Goal: Information Seeking & Learning: Learn about a topic

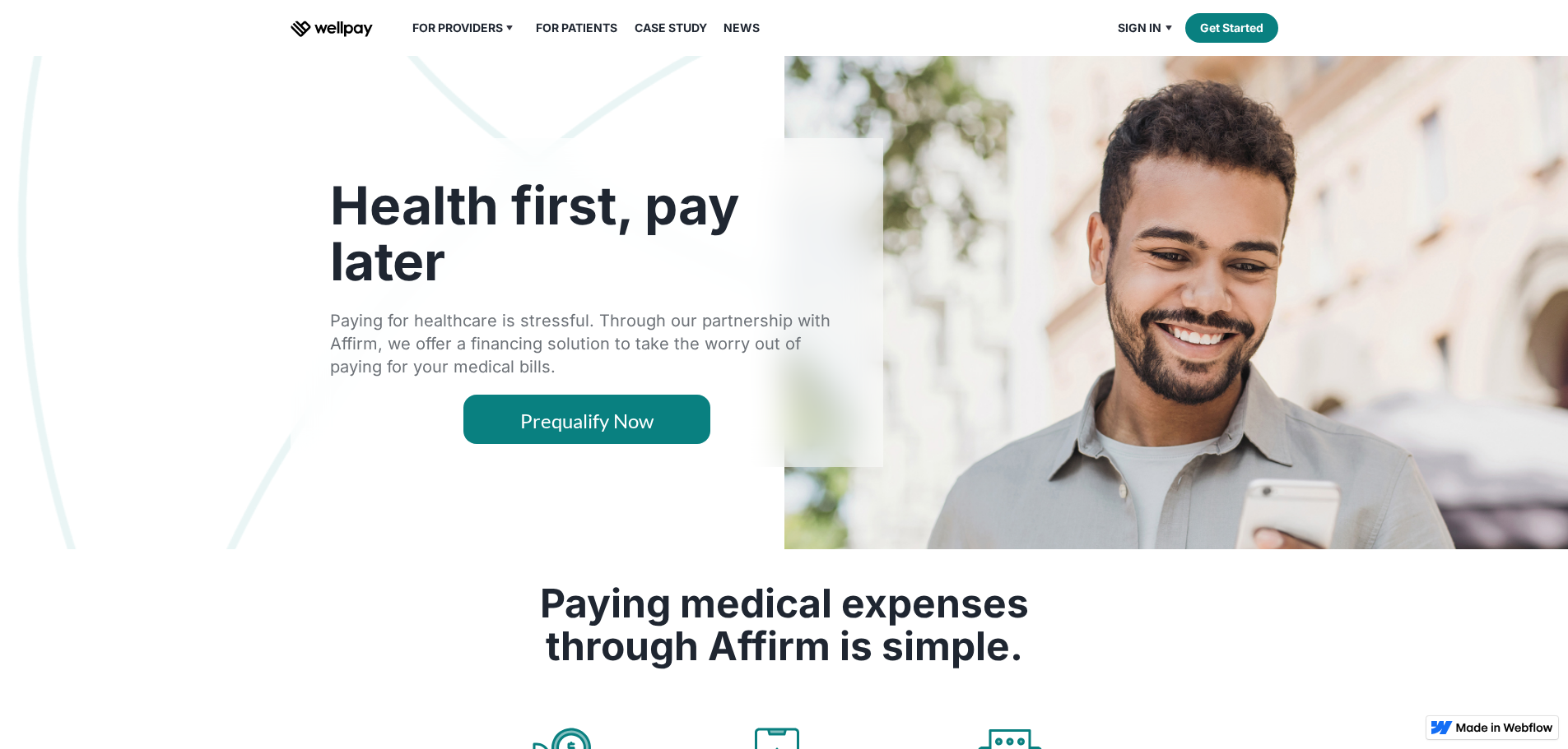
click at [699, 37] on link "Case Study" at bounding box center [670, 28] width 92 height 20
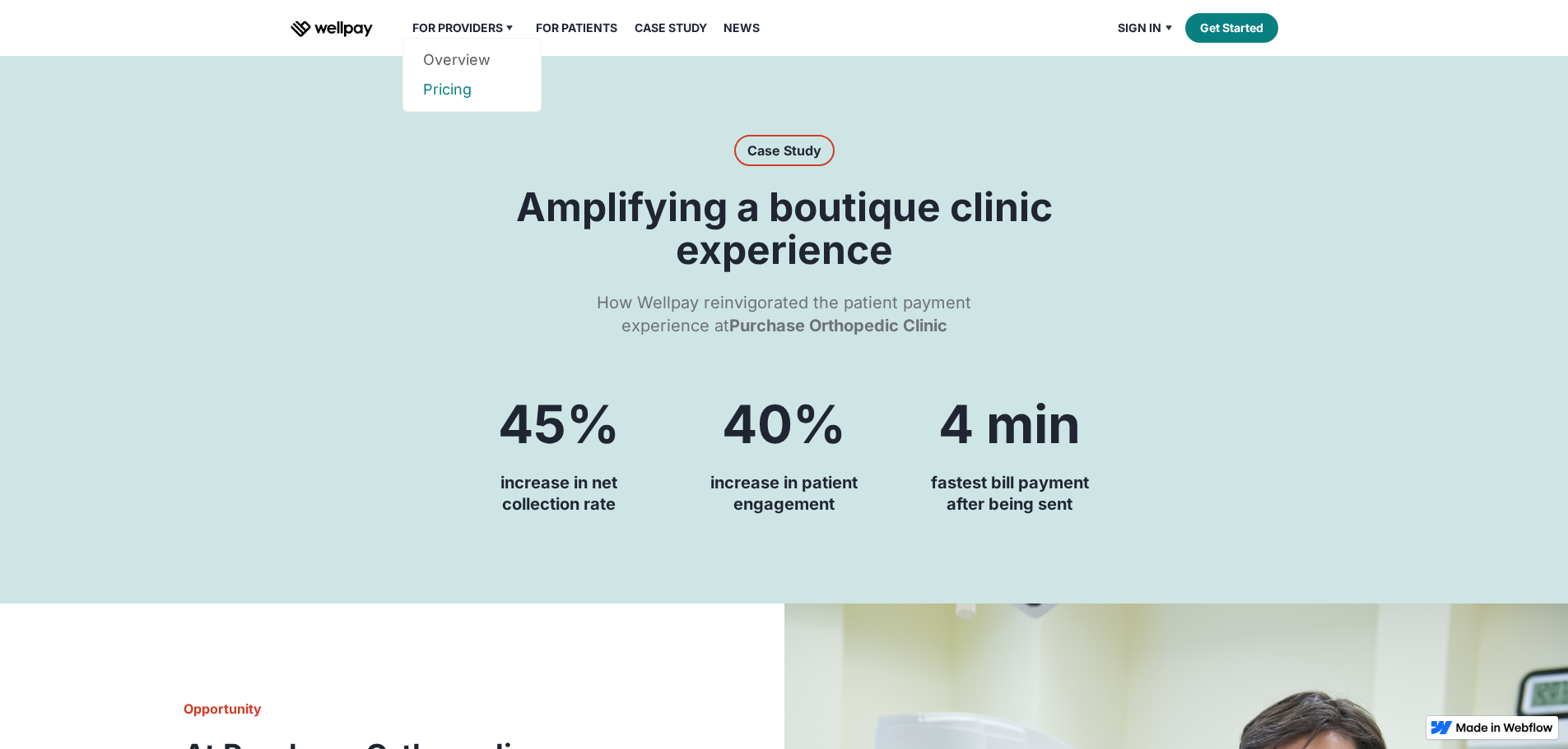
click at [451, 105] on link "Pricing" at bounding box center [472, 90] width 98 height 30
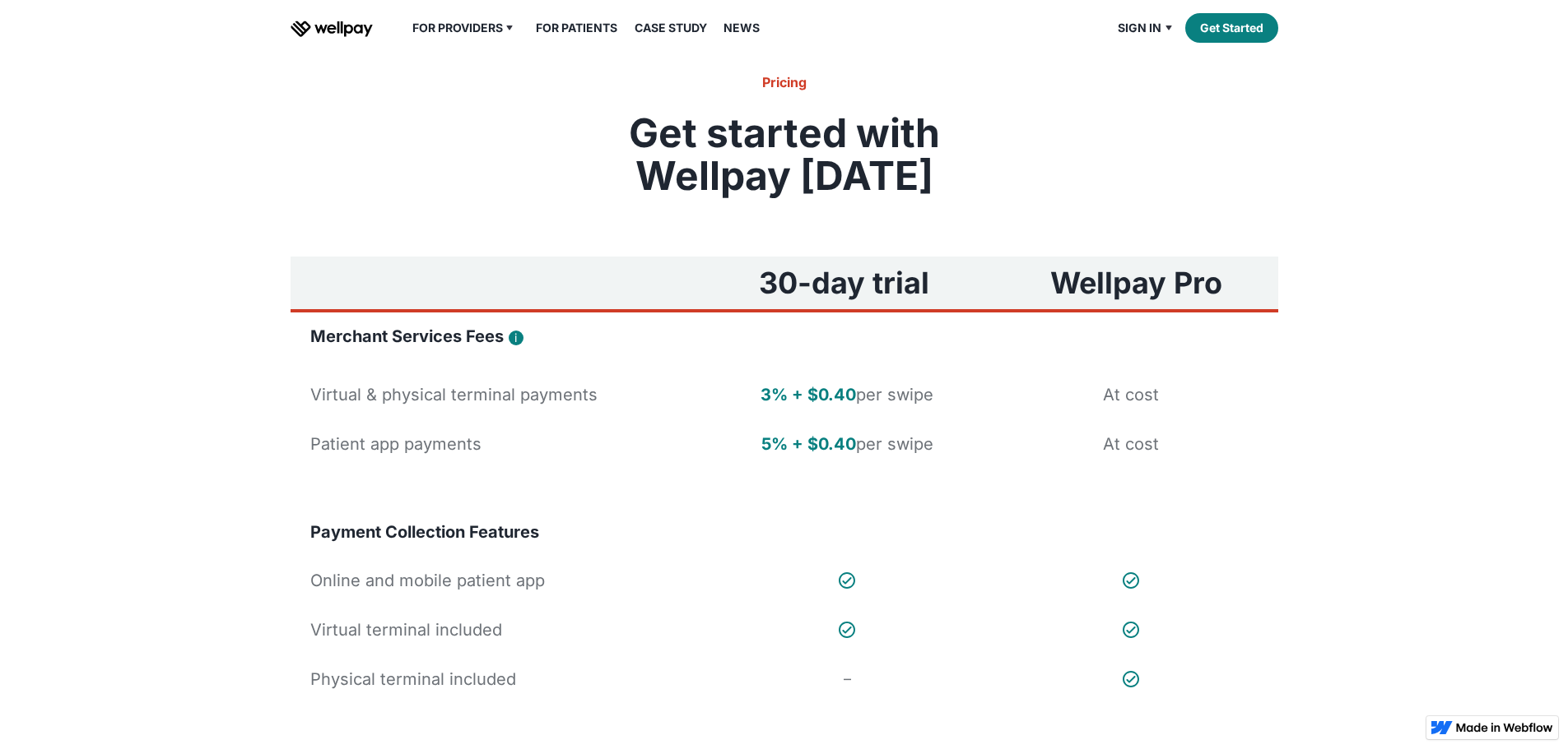
click at [463, 455] on div "Patient app payments" at bounding box center [396, 444] width 172 height 23
click at [749, 37] on link "News" at bounding box center [741, 28] width 56 height 20
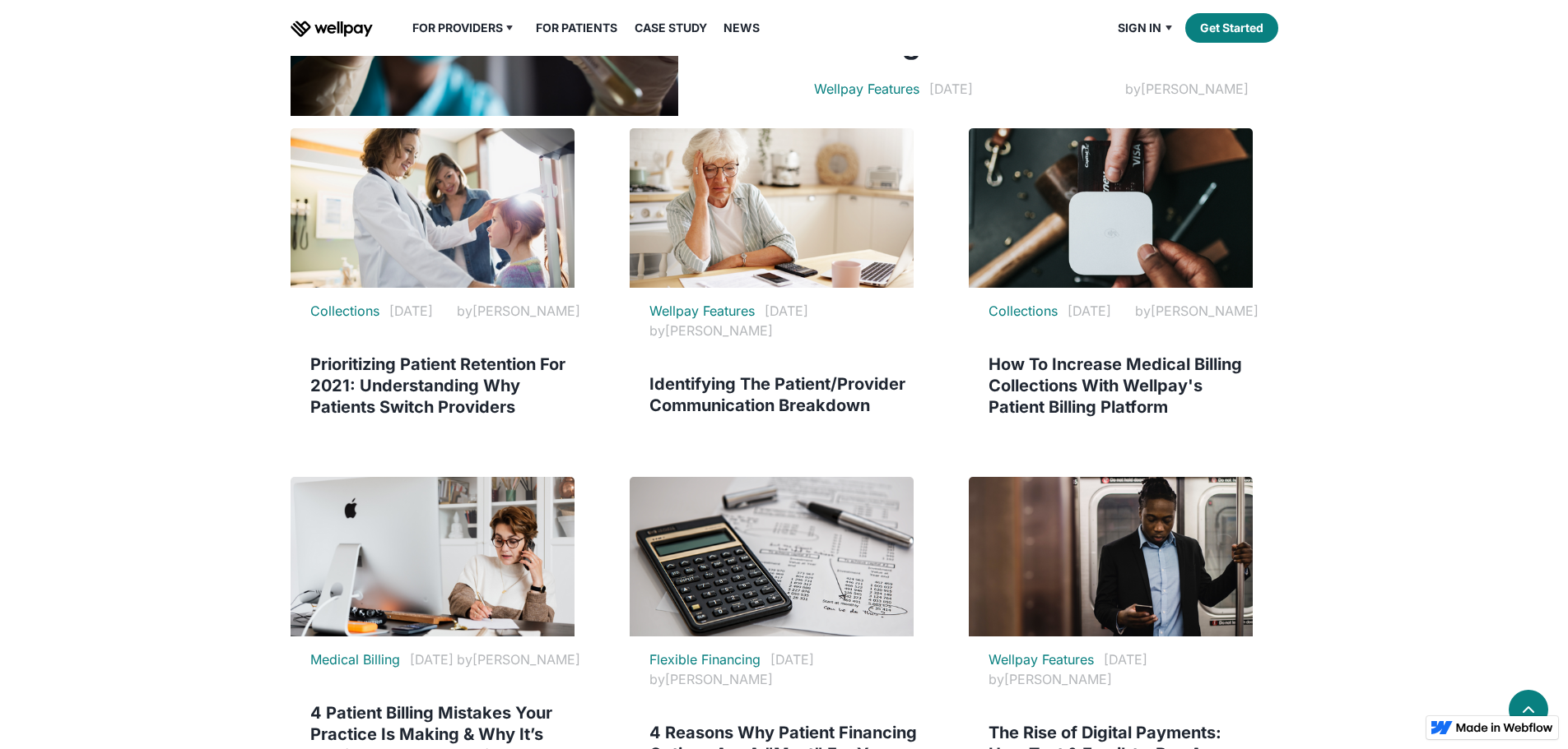
scroll to position [822, 0]
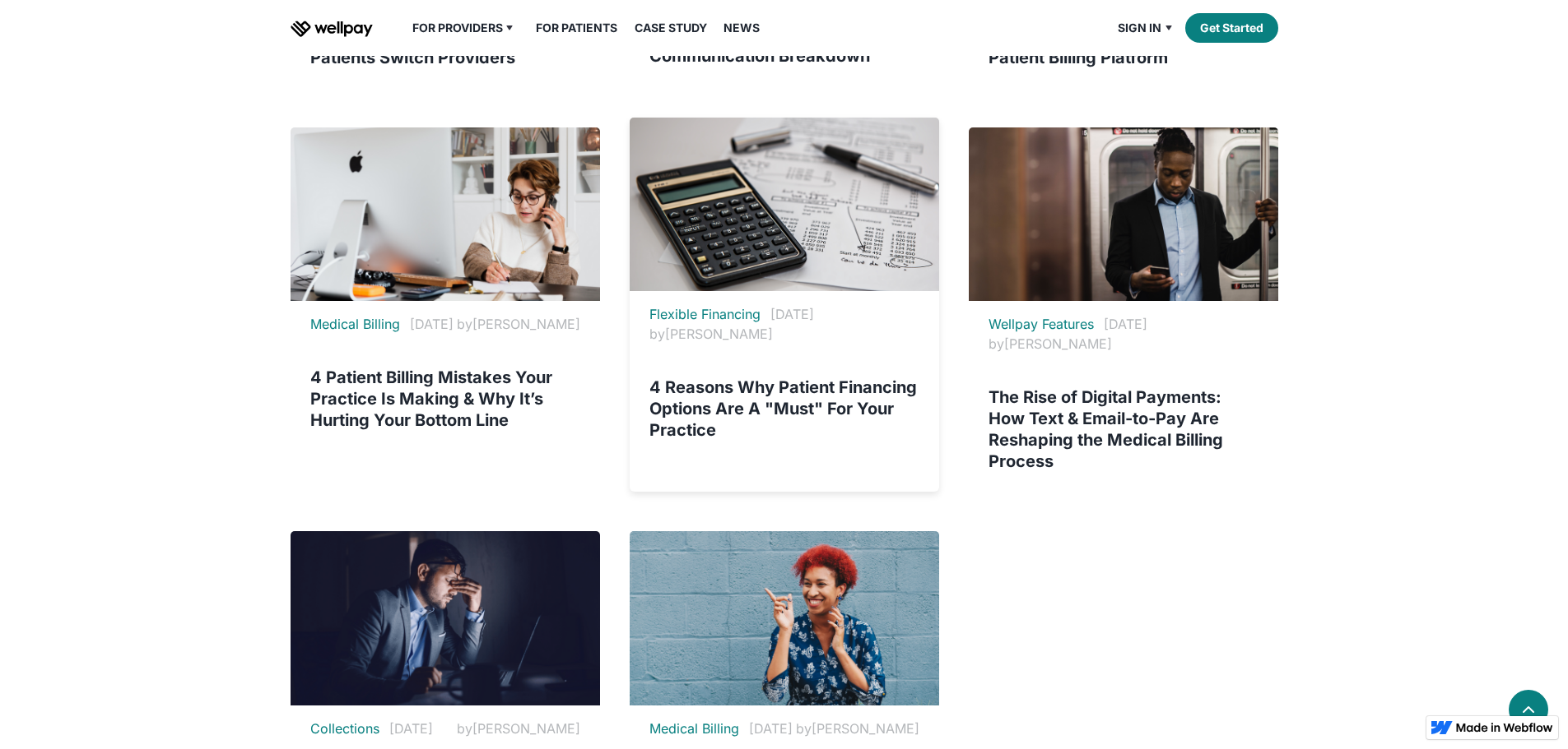
click at [740, 441] on h4 "4 Reasons Why Patient Financing Options Are A "Must" For Your Practice" at bounding box center [784, 409] width 270 height 64
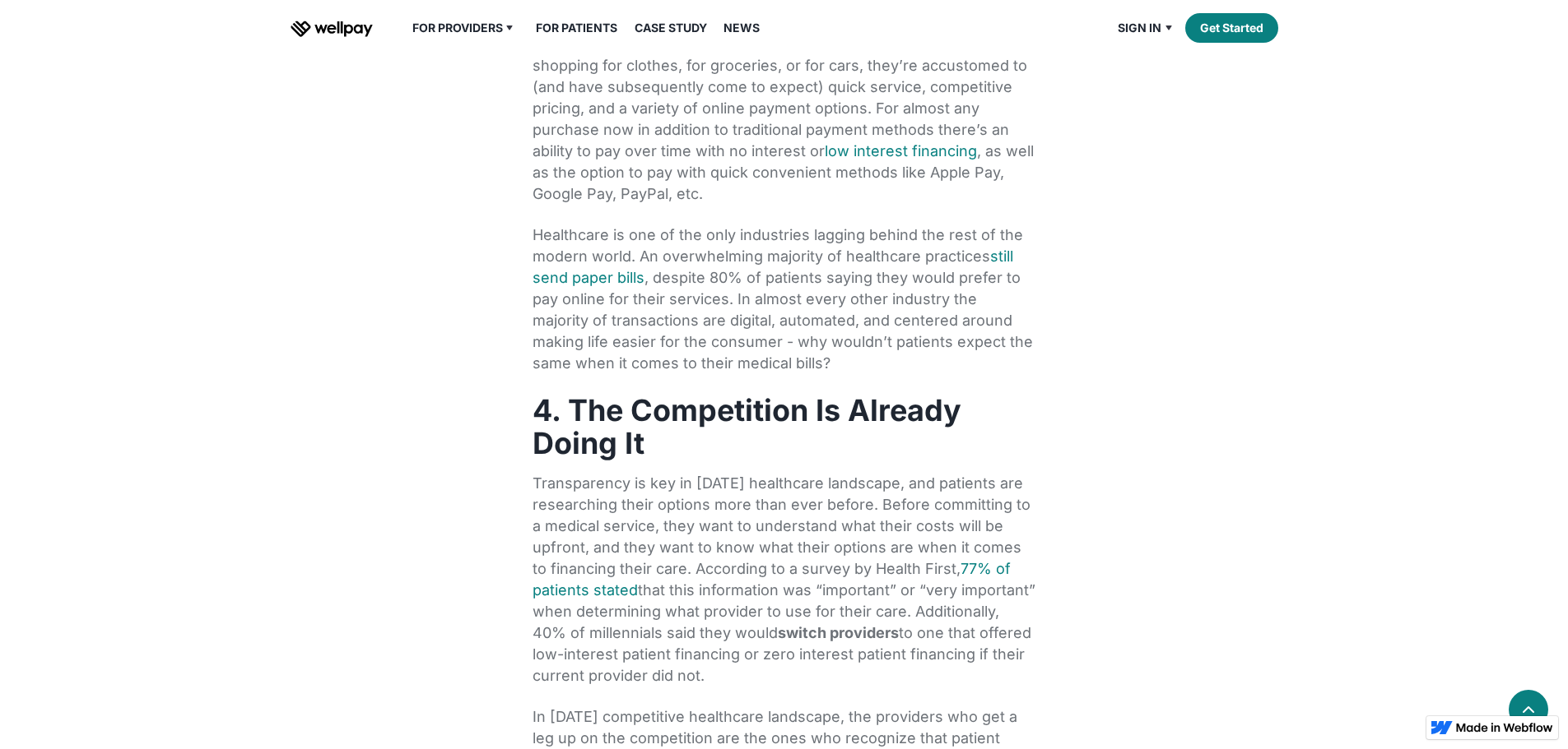
scroll to position [1892, 0]
